Goal: Information Seeking & Learning: Learn about a topic

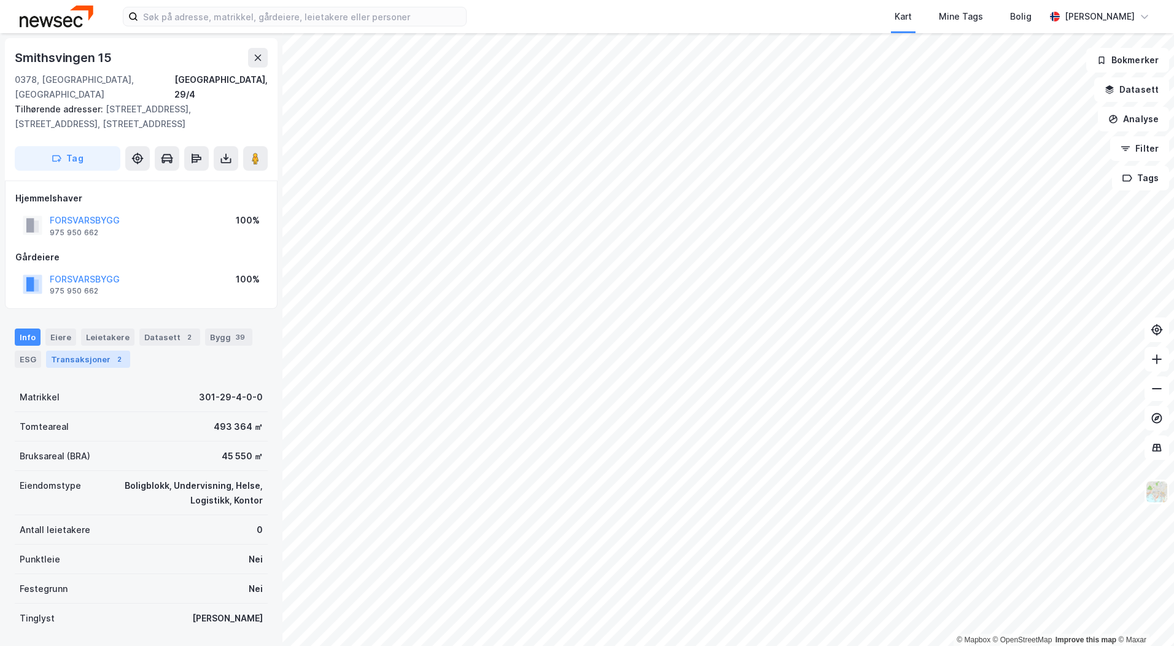
click at [87, 351] on div "Transaksjoner 2" at bounding box center [88, 359] width 84 height 17
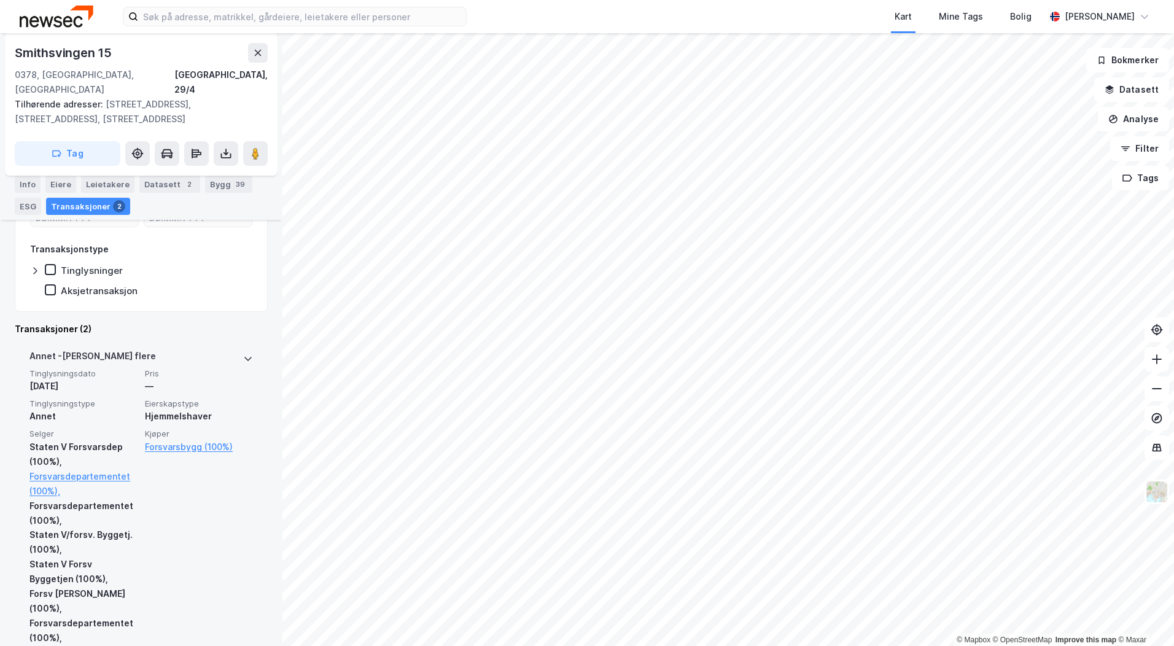
scroll to position [244, 0]
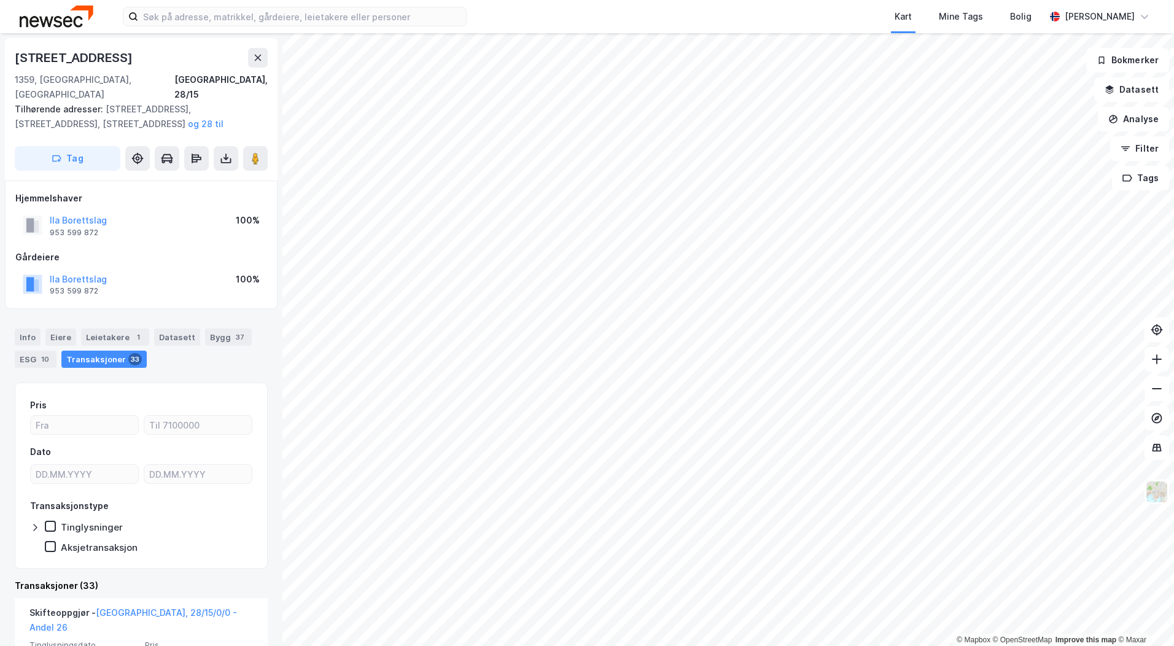
click at [1174, 407] on html "Kart Mine Tags [PERSON_NAME] © Mapbox © OpenStreetMap Improve this map © Maxar …" at bounding box center [587, 323] width 1174 height 646
click at [1174, 550] on html "Kart Mine Tags [PERSON_NAME] © Mapbox © OpenStreetMap Improve this map © Maxar …" at bounding box center [587, 323] width 1174 height 646
click at [826, 645] on html "Kart Mine Tags [PERSON_NAME] © Mapbox © OpenStreetMap Improve this map © Maxar …" at bounding box center [587, 323] width 1174 height 646
click at [744, 645] on html "Kart Mine Tags [PERSON_NAME] © Mapbox © OpenStreetMap Improve this map © Maxar …" at bounding box center [587, 323] width 1174 height 646
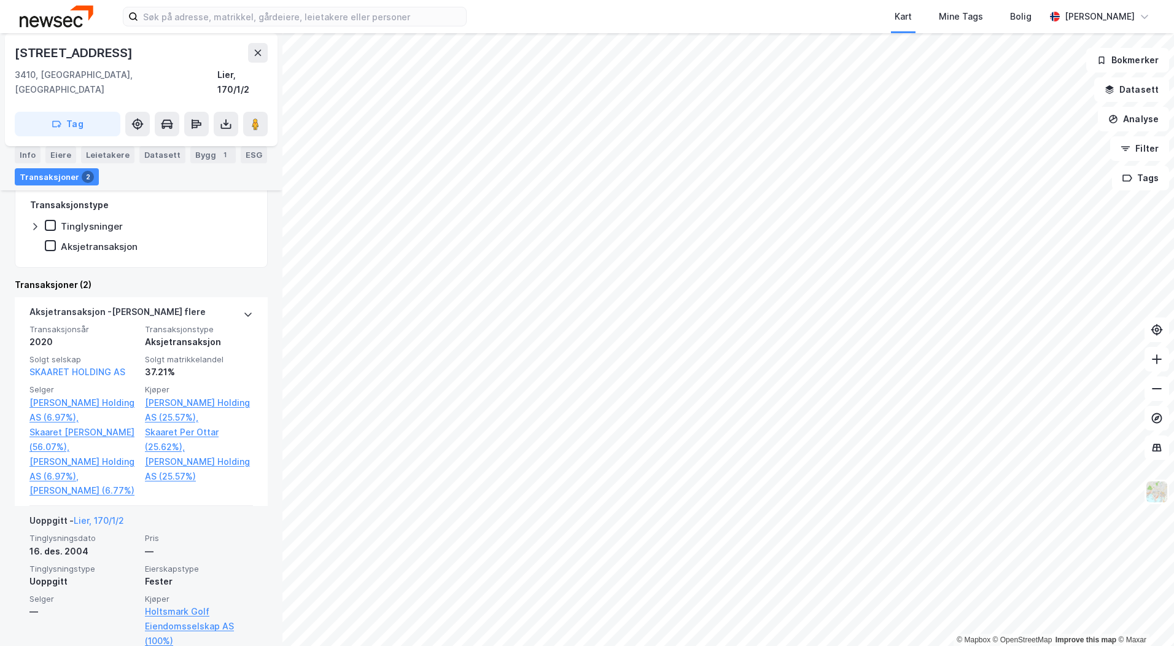
scroll to position [342, 0]
